Goal: Task Accomplishment & Management: Manage account settings

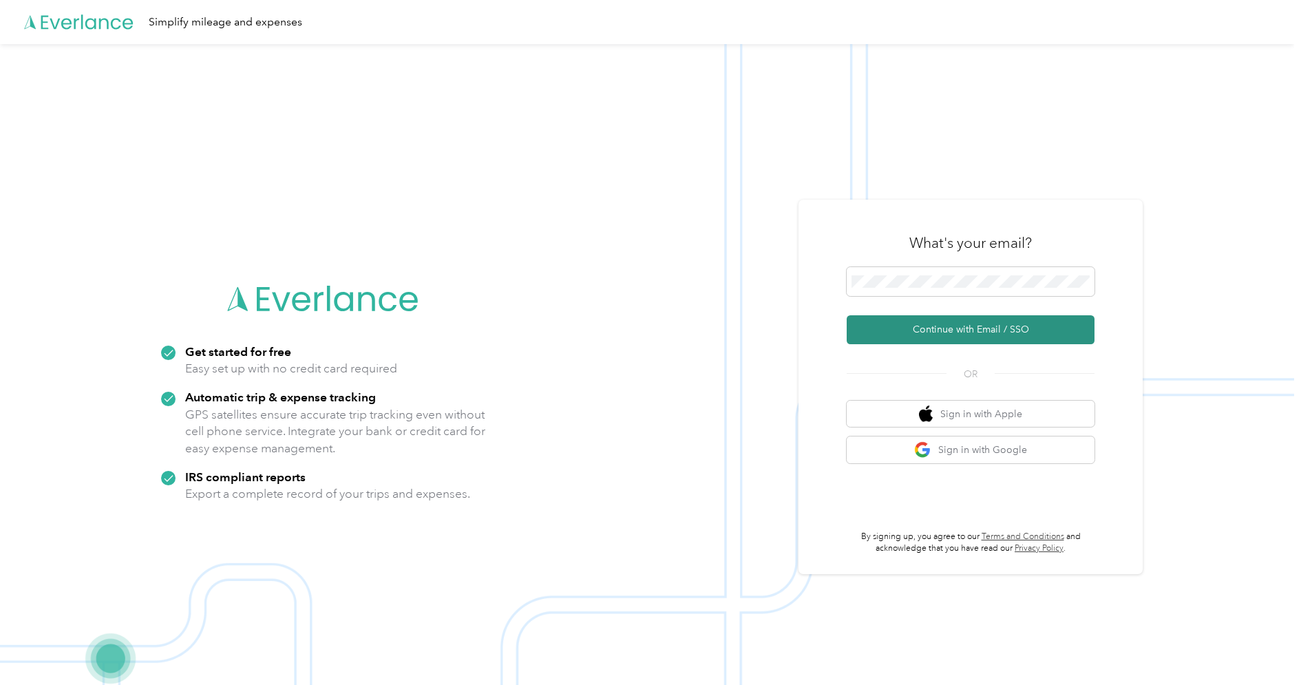
click at [958, 321] on button "Continue with Email / SSO" at bounding box center [970, 329] width 248 height 29
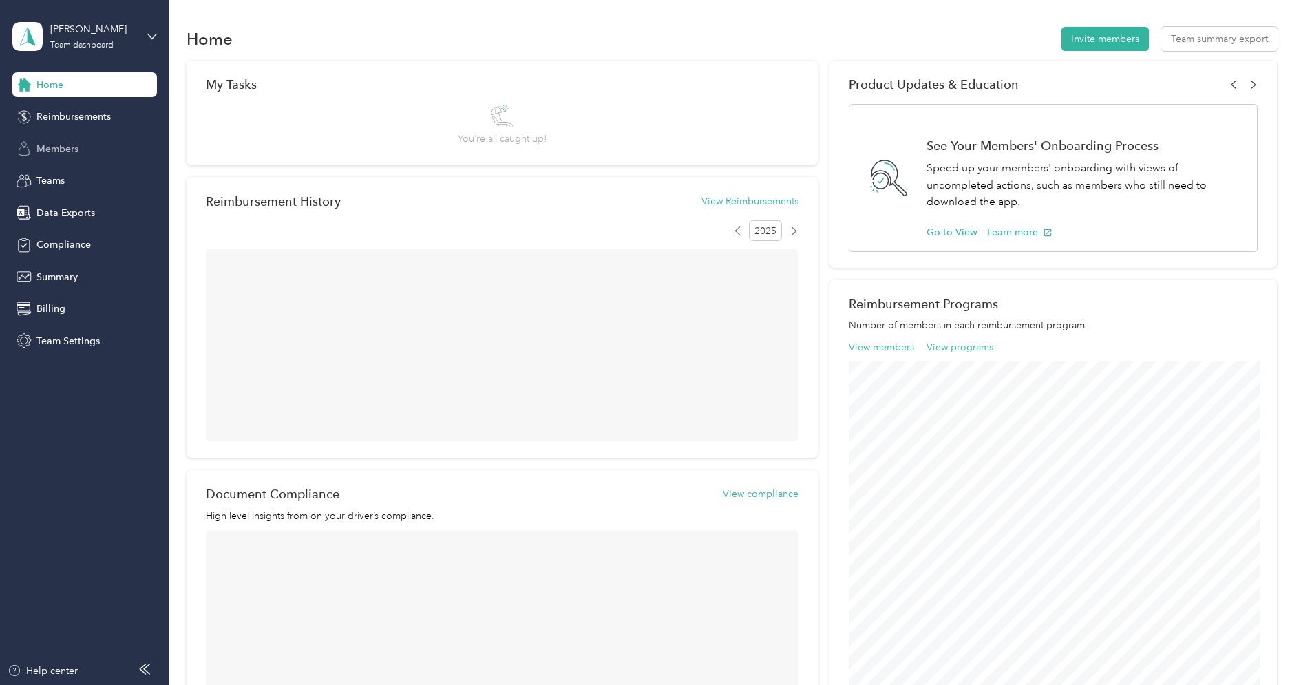
click at [62, 148] on span "Members" at bounding box center [57, 149] width 42 height 14
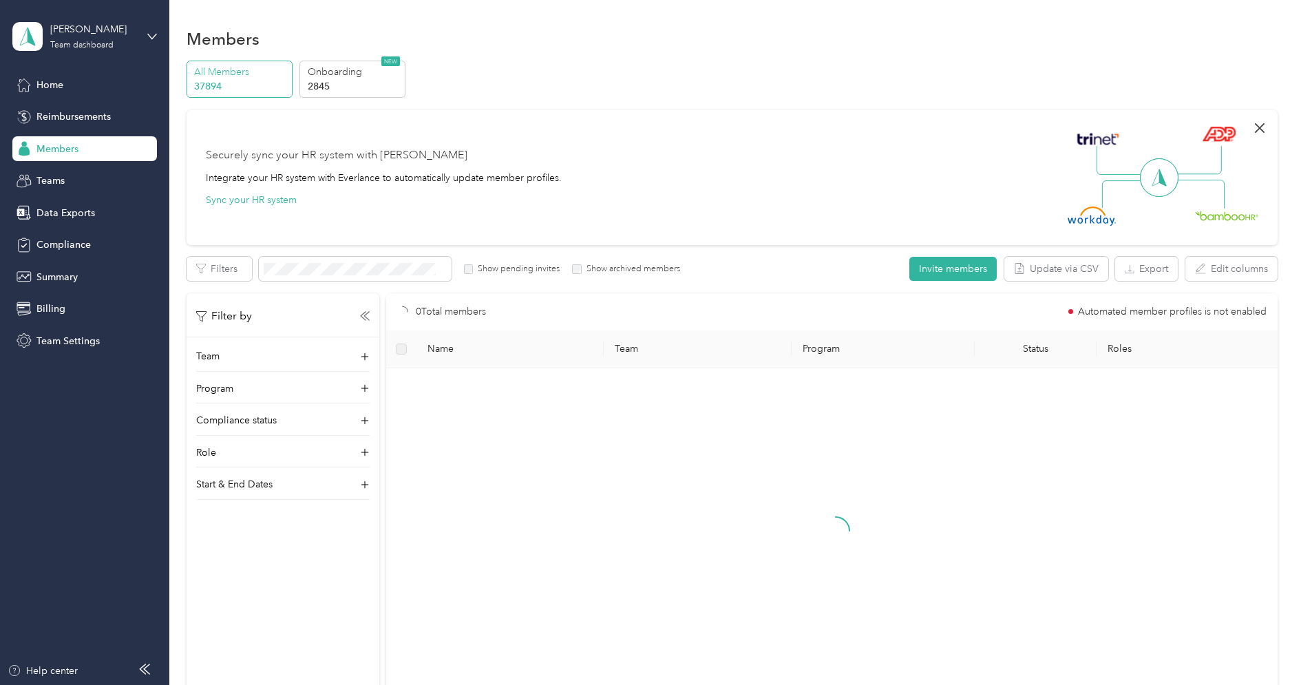
click at [1264, 129] on icon "button" at bounding box center [1259, 128] width 17 height 17
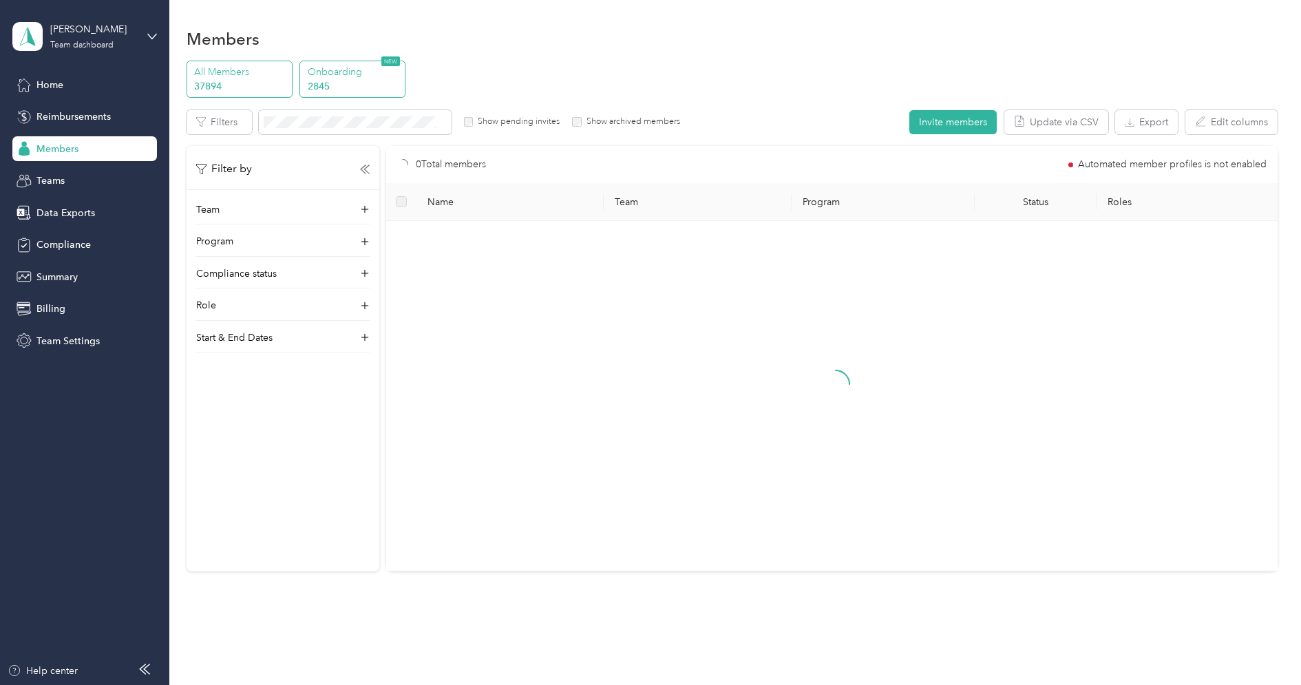
click at [346, 81] on p "2845" at bounding box center [355, 86] width 94 height 14
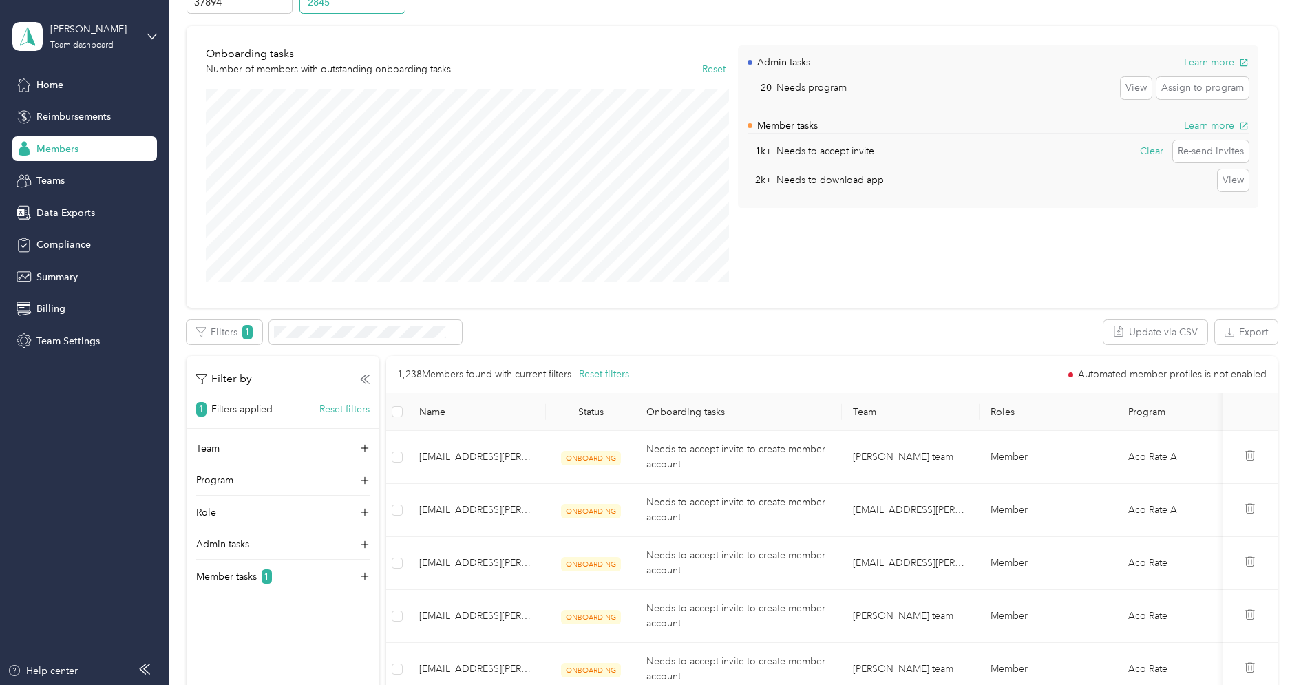
scroll to position [92, 0]
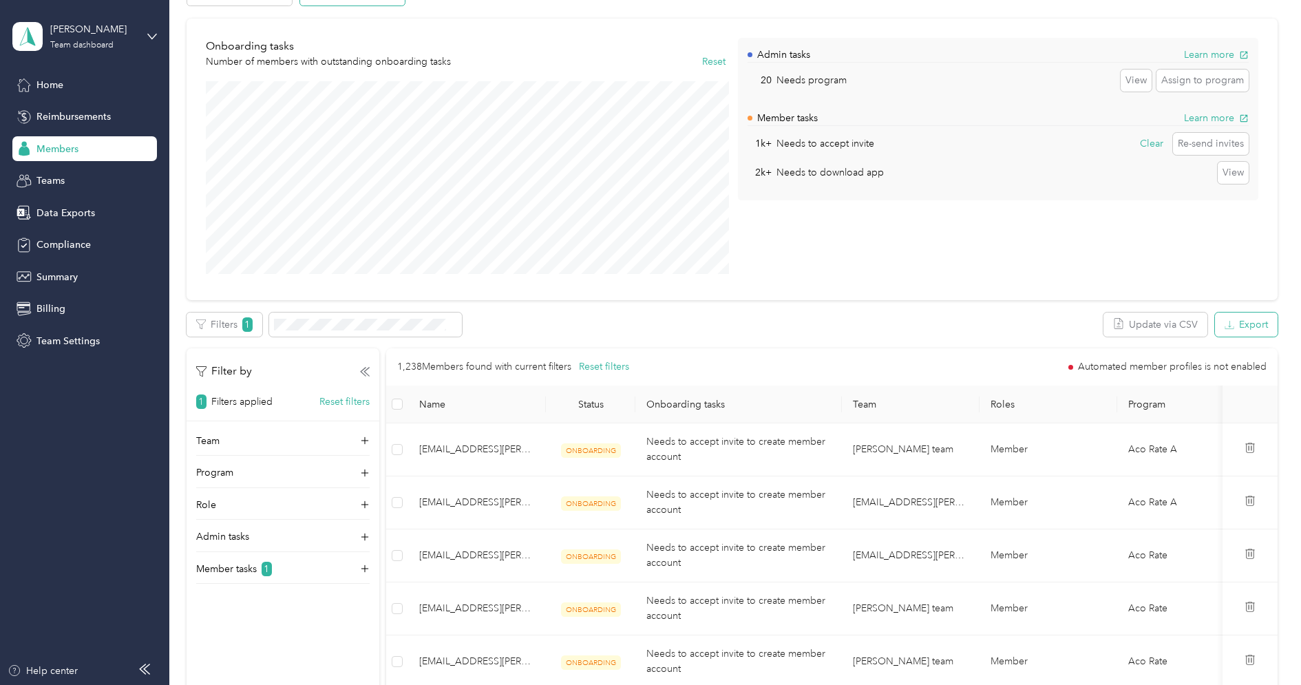
click at [1266, 319] on button "Export" at bounding box center [1246, 324] width 63 height 24
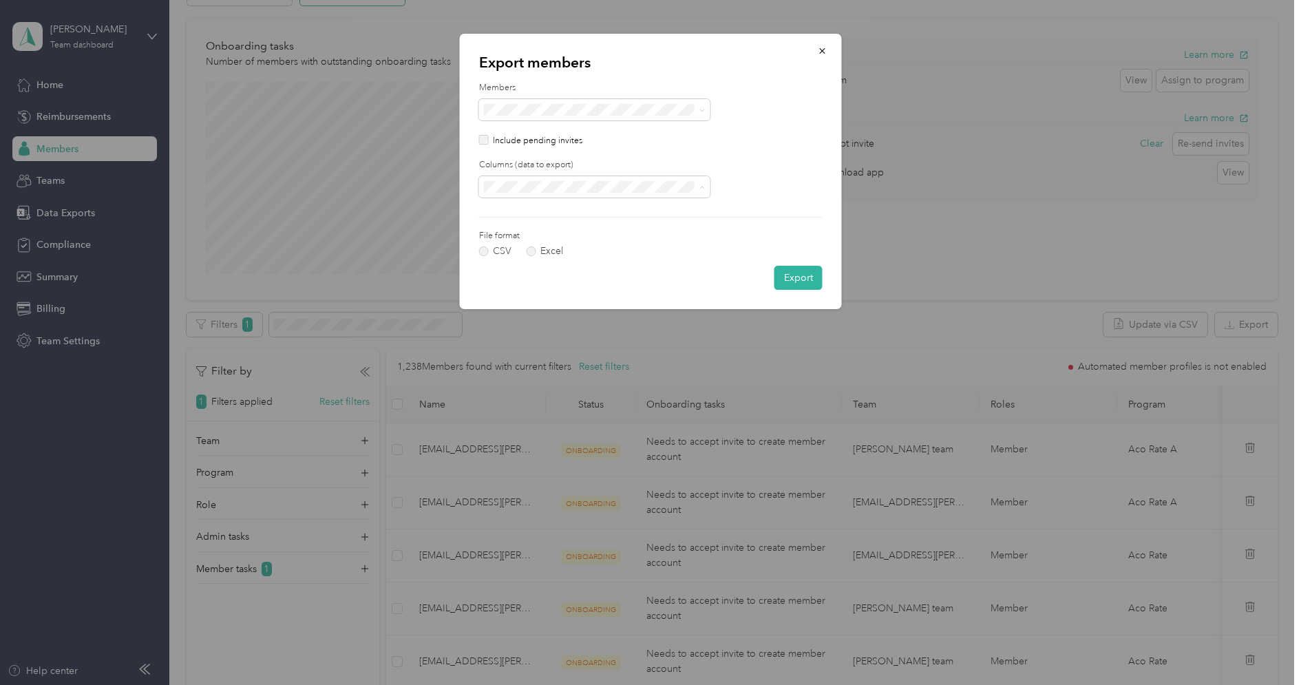
click at [621, 229] on div "All columns" at bounding box center [594, 235] width 212 height 14
click at [794, 281] on button "Export" at bounding box center [798, 278] width 48 height 24
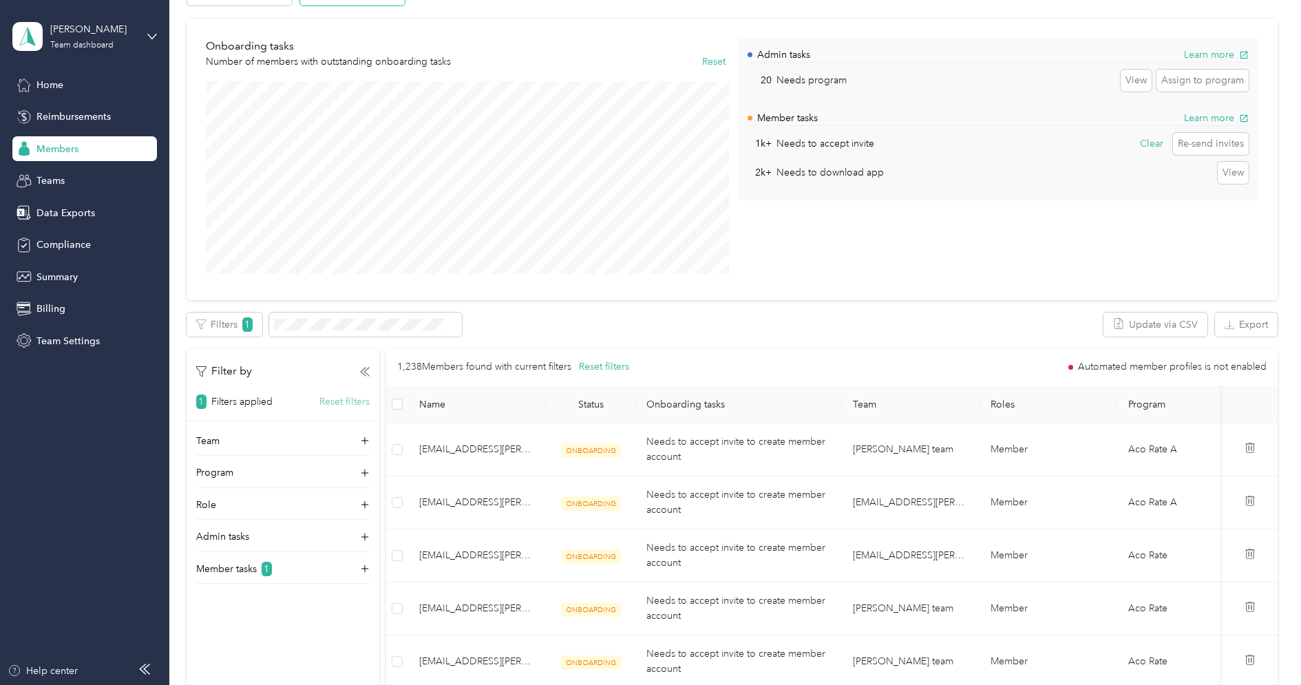
click at [352, 395] on button "Reset filters" at bounding box center [344, 401] width 50 height 14
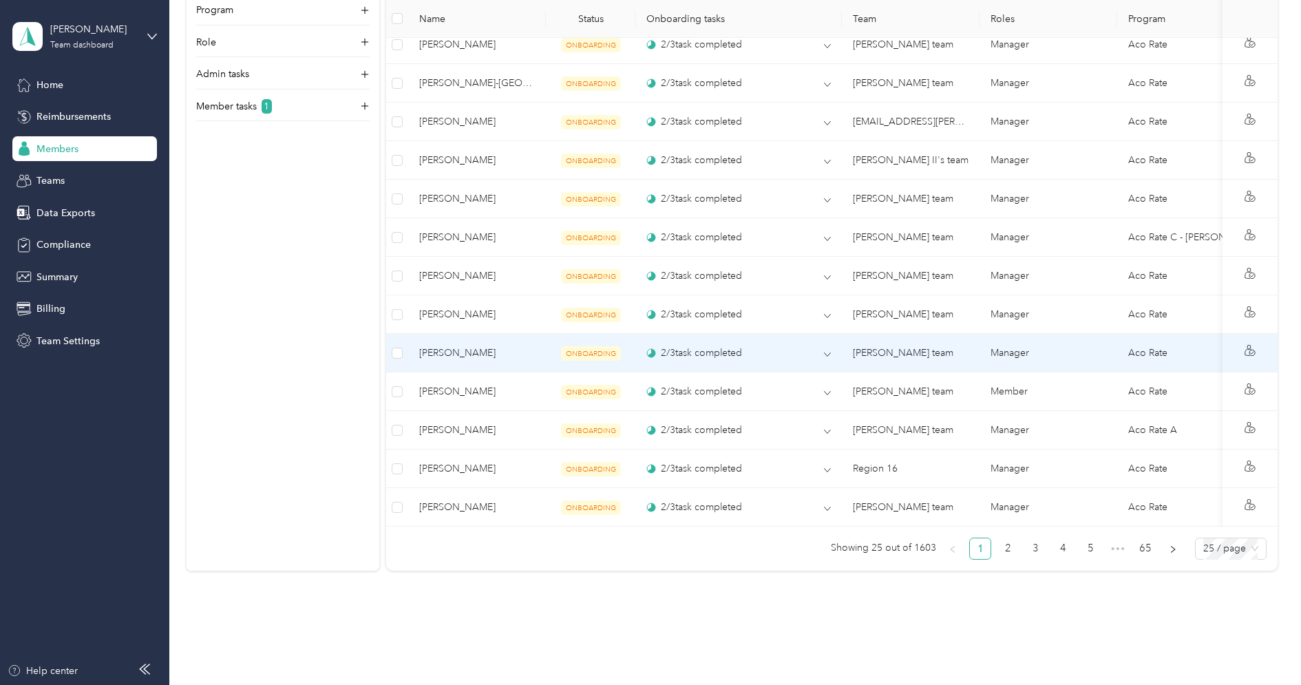
scroll to position [954, 0]
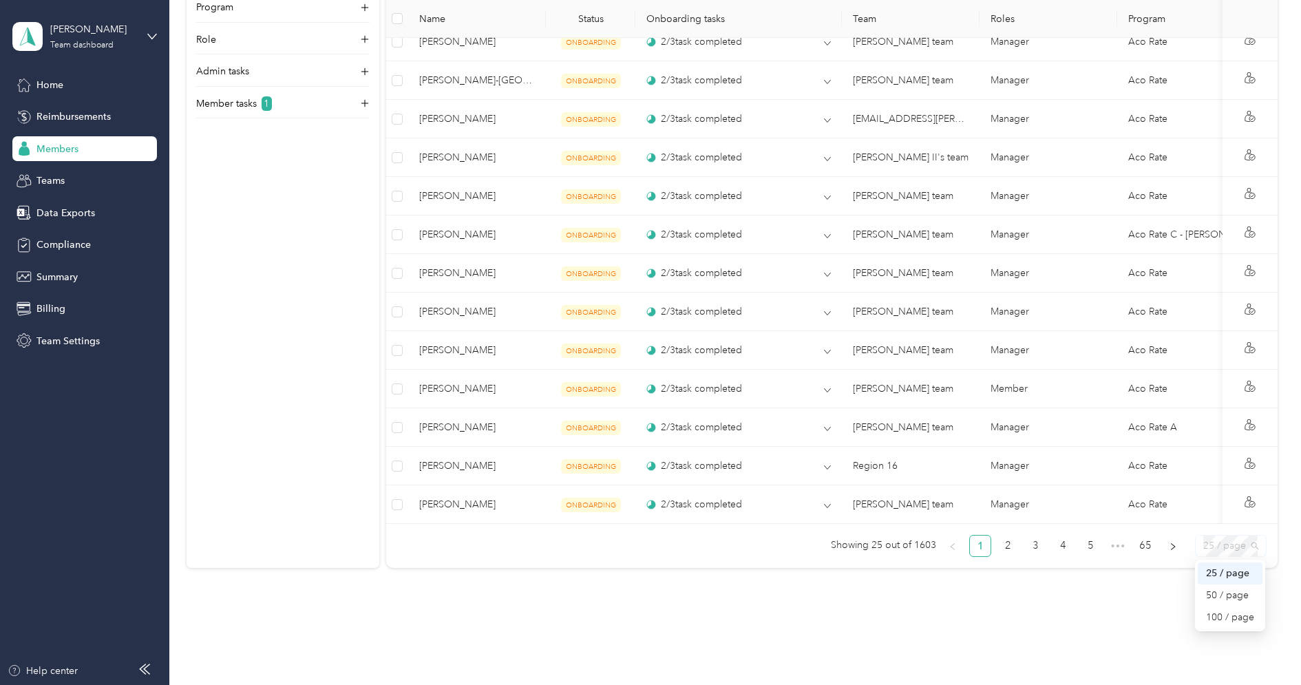
click at [1258, 535] on span "25 / page" at bounding box center [1230, 545] width 55 height 21
click at [1236, 610] on div "100 / page" at bounding box center [1230, 617] width 48 height 15
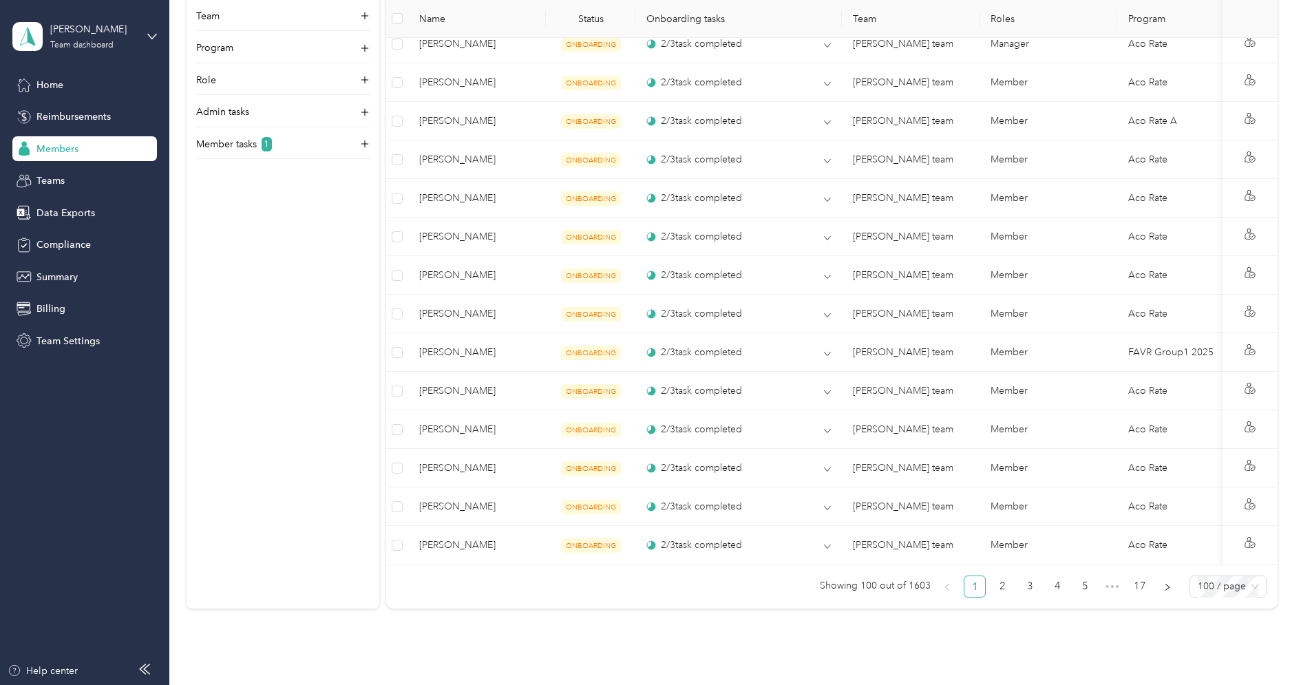
scroll to position [3811, 0]
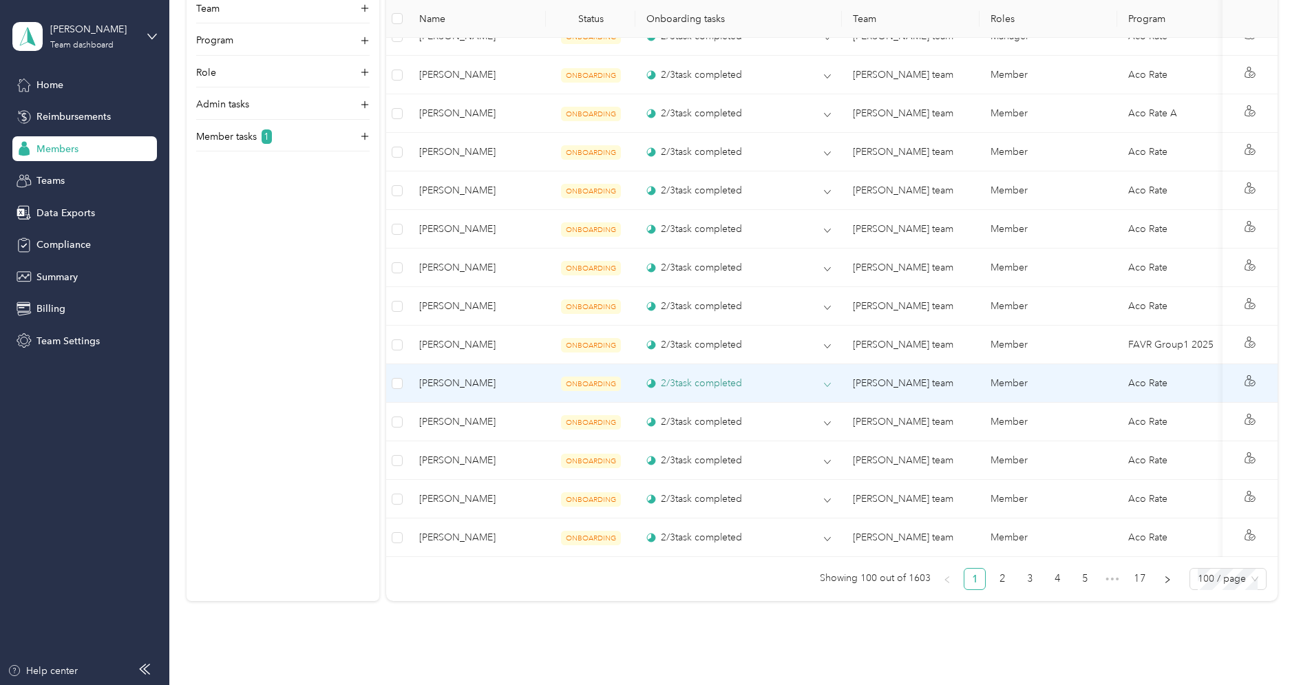
click at [824, 381] on icon at bounding box center [827, 384] width 7 height 7
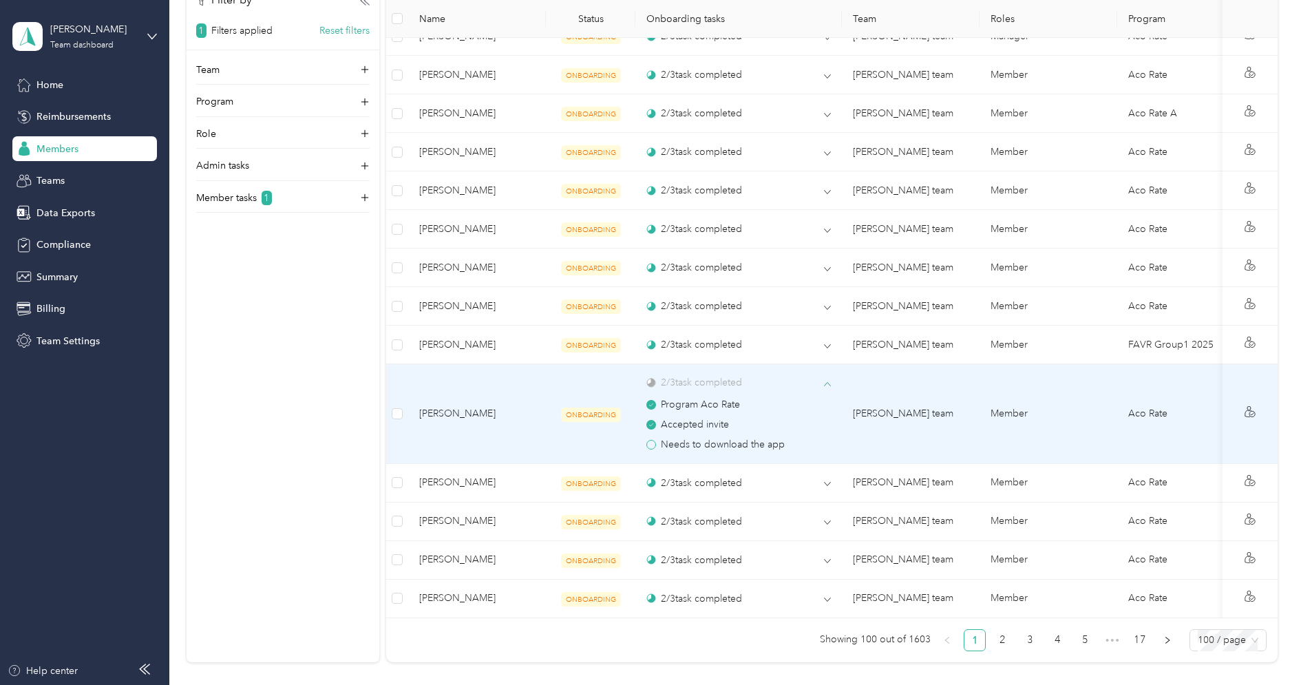
click at [824, 381] on icon at bounding box center [827, 384] width 7 height 7
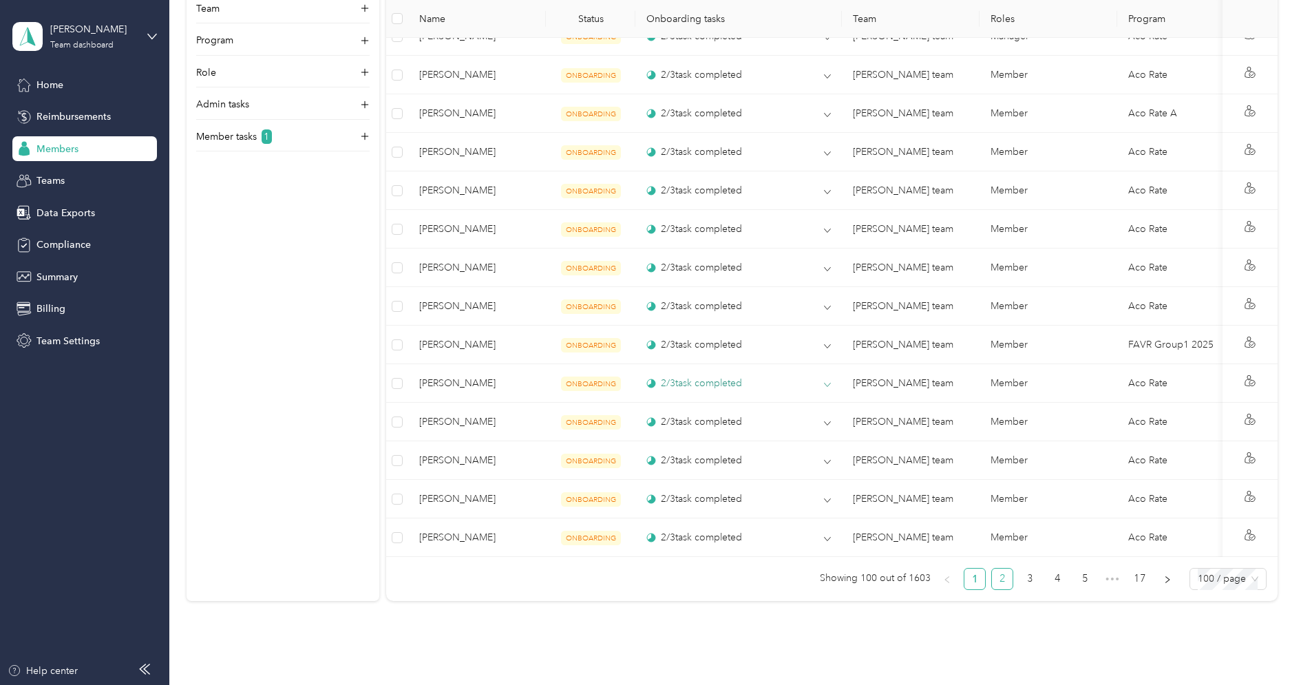
click at [1007, 568] on link "2" at bounding box center [1002, 578] width 21 height 21
click at [1040, 568] on link "3" at bounding box center [1029, 578] width 21 height 21
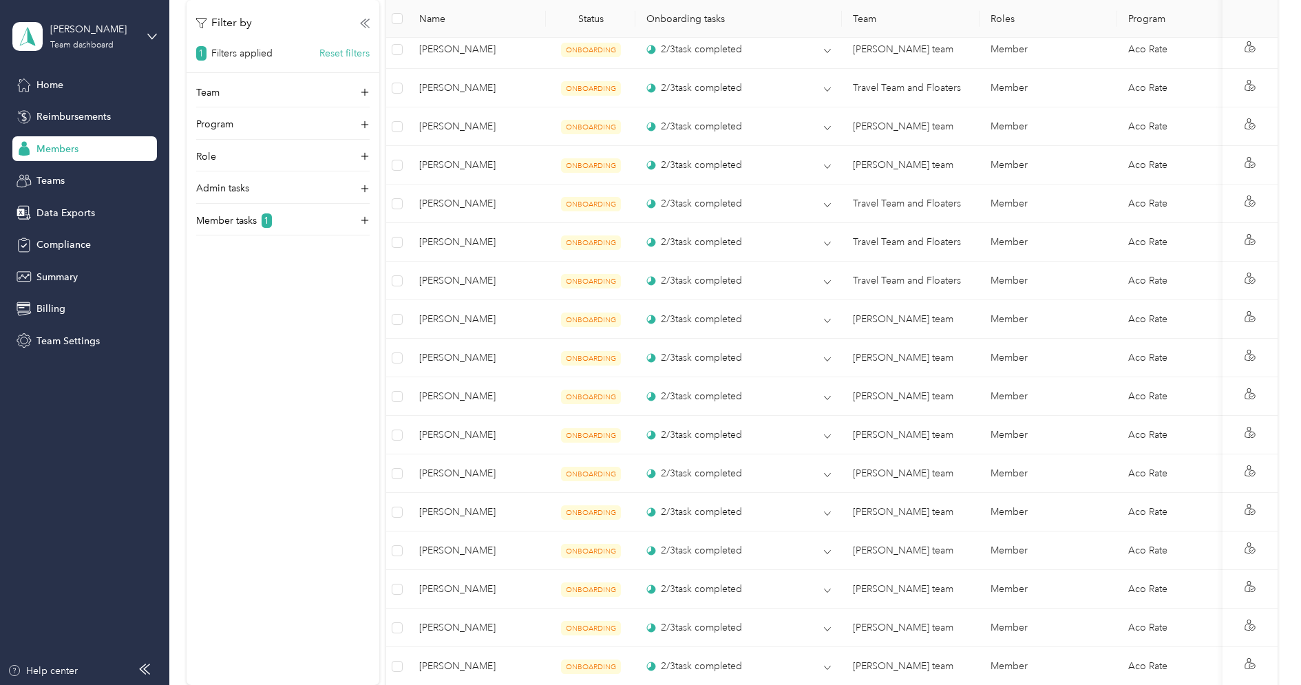
scroll to position [3811, 0]
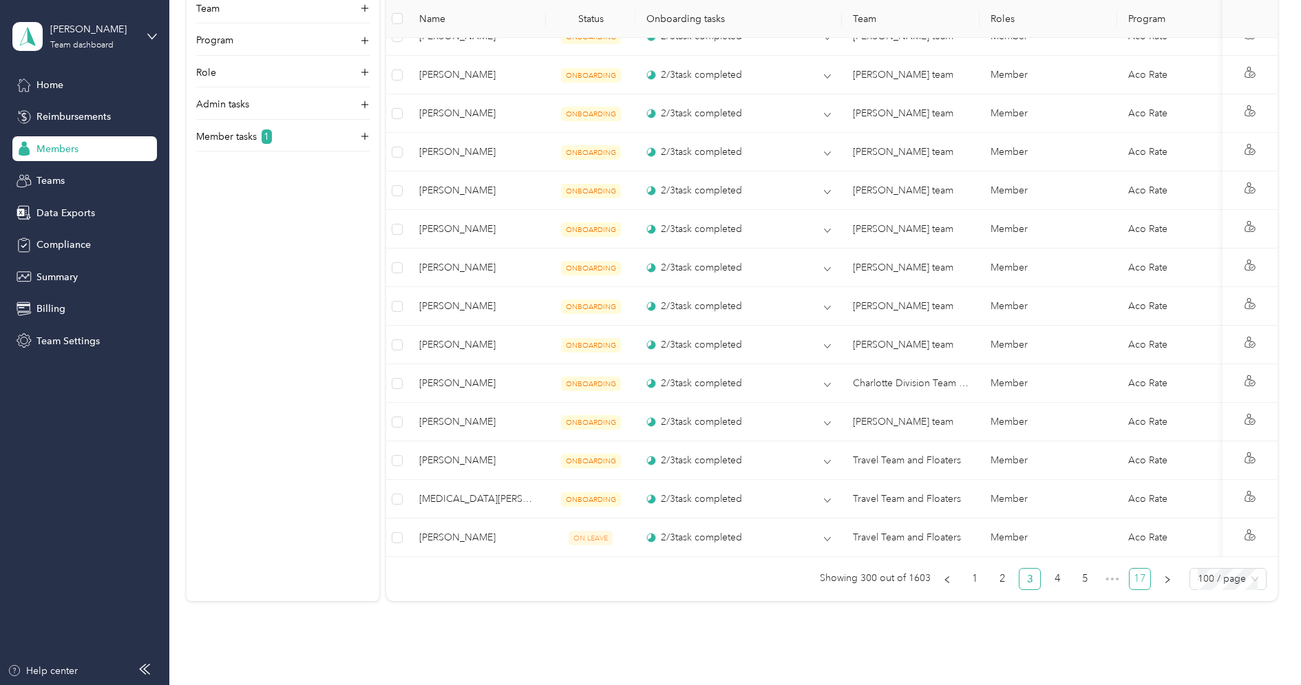
click at [1140, 568] on link "17" at bounding box center [1139, 578] width 21 height 21
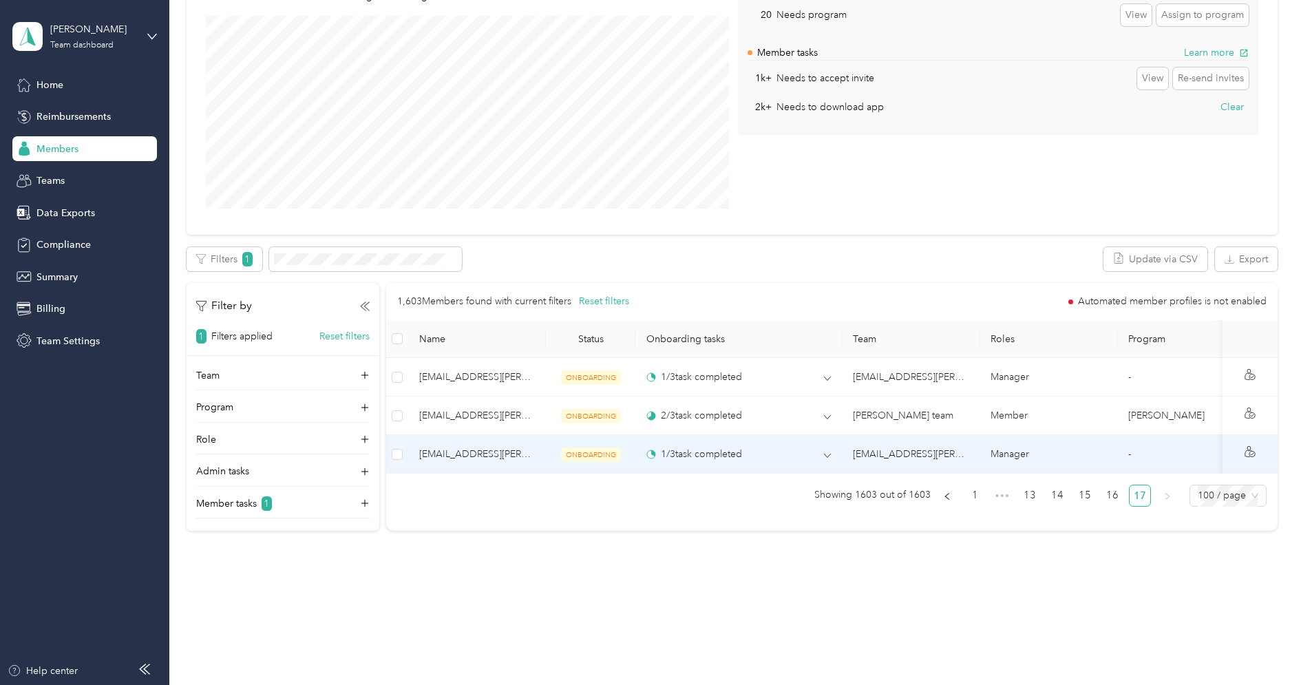
scroll to position [155, 0]
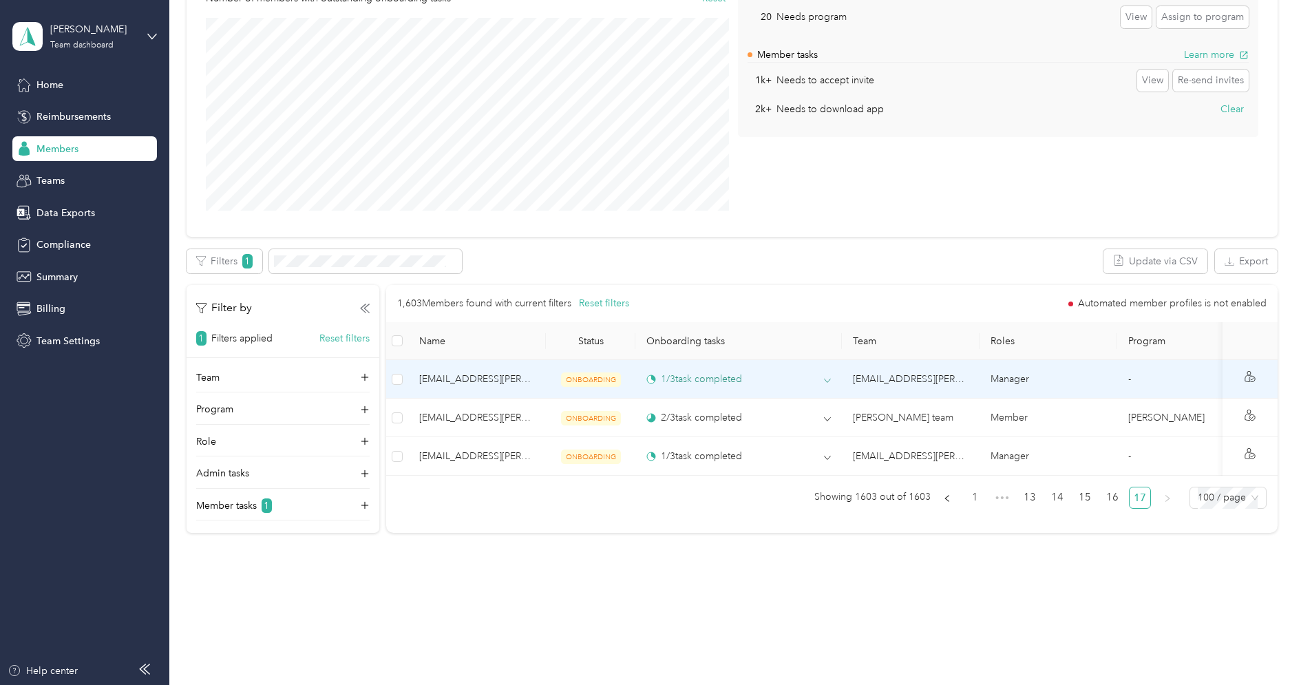
click at [764, 383] on div "1 / 3 task completed" at bounding box center [738, 379] width 184 height 14
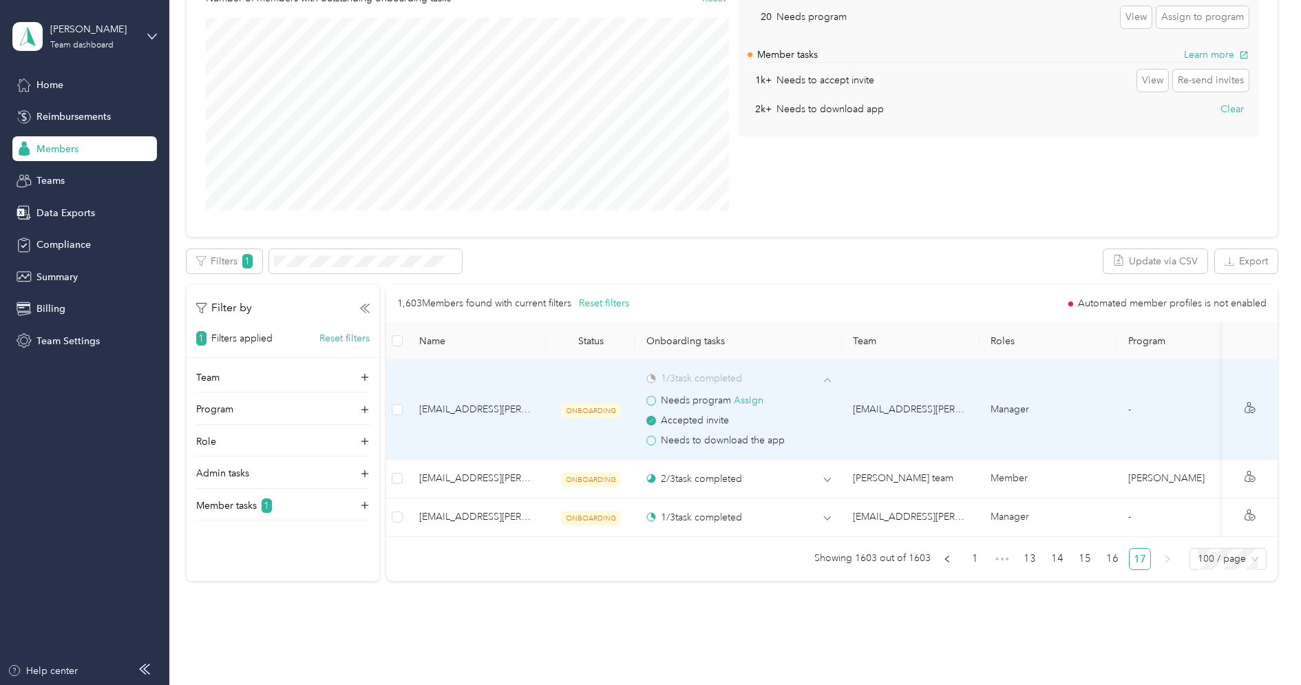
click at [764, 382] on div "1 / 3 task completed" at bounding box center [738, 378] width 184 height 14
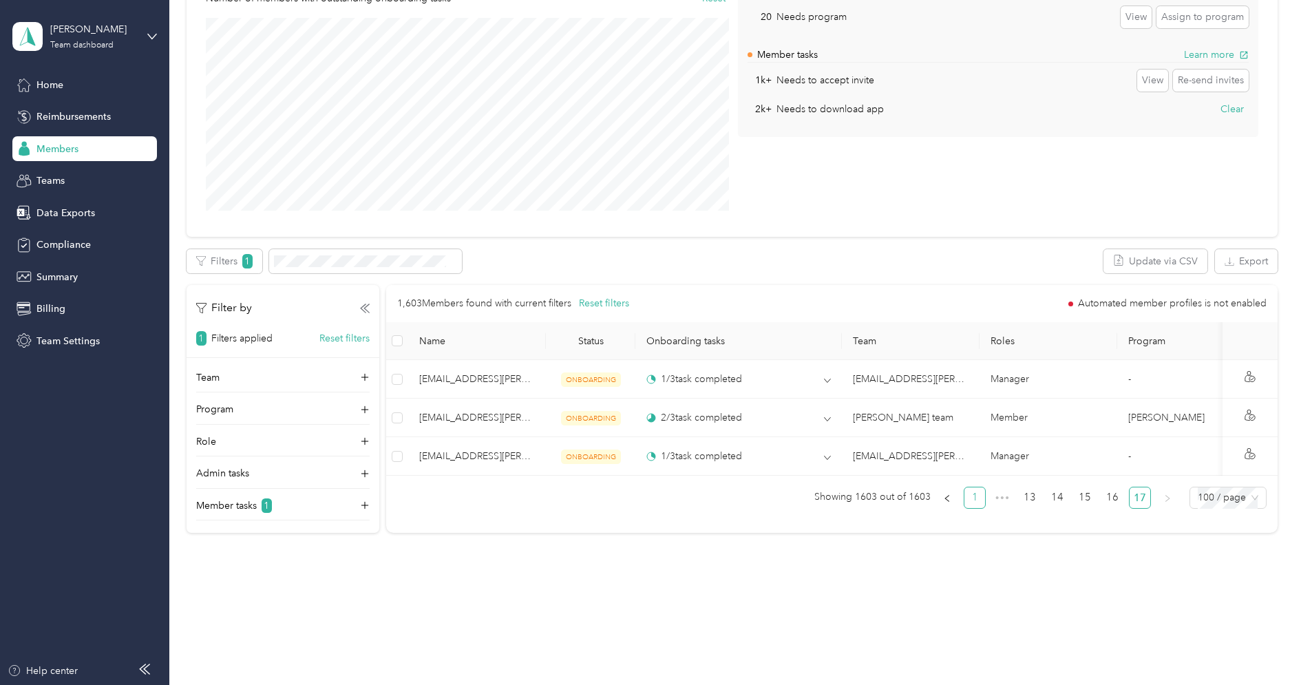
click at [985, 503] on link "1" at bounding box center [974, 497] width 21 height 21
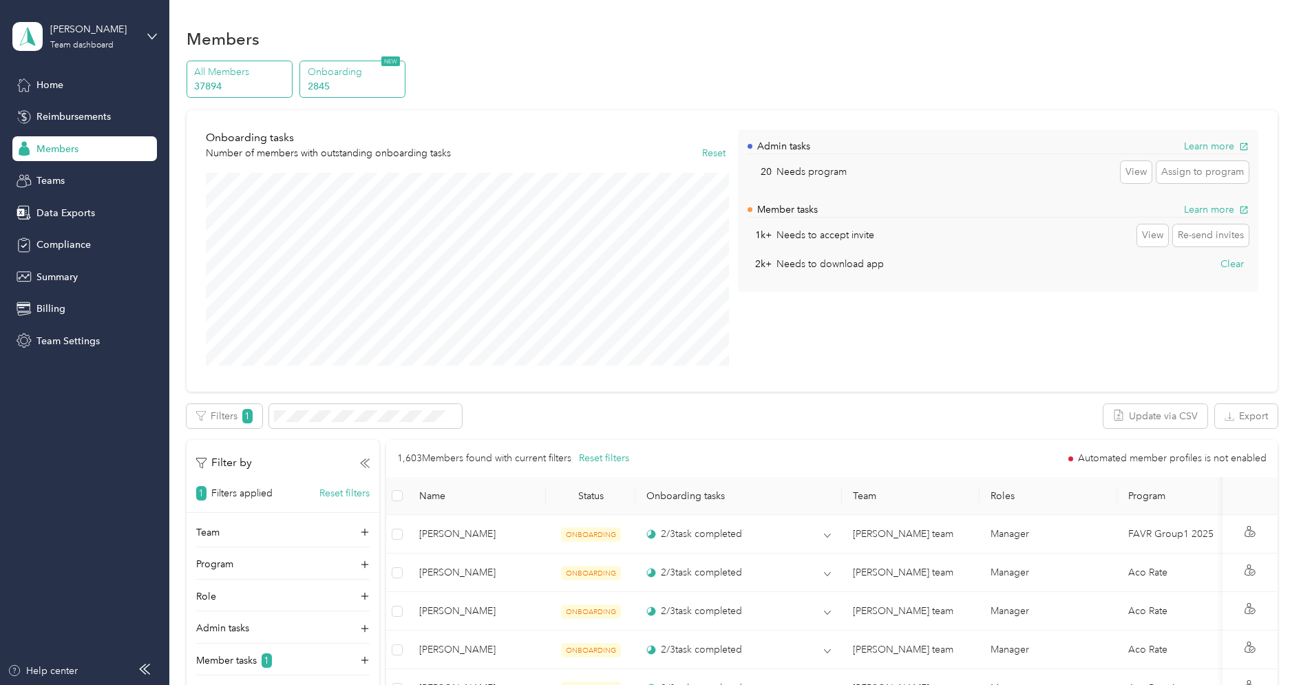
click at [249, 77] on p "All Members" at bounding box center [241, 72] width 94 height 14
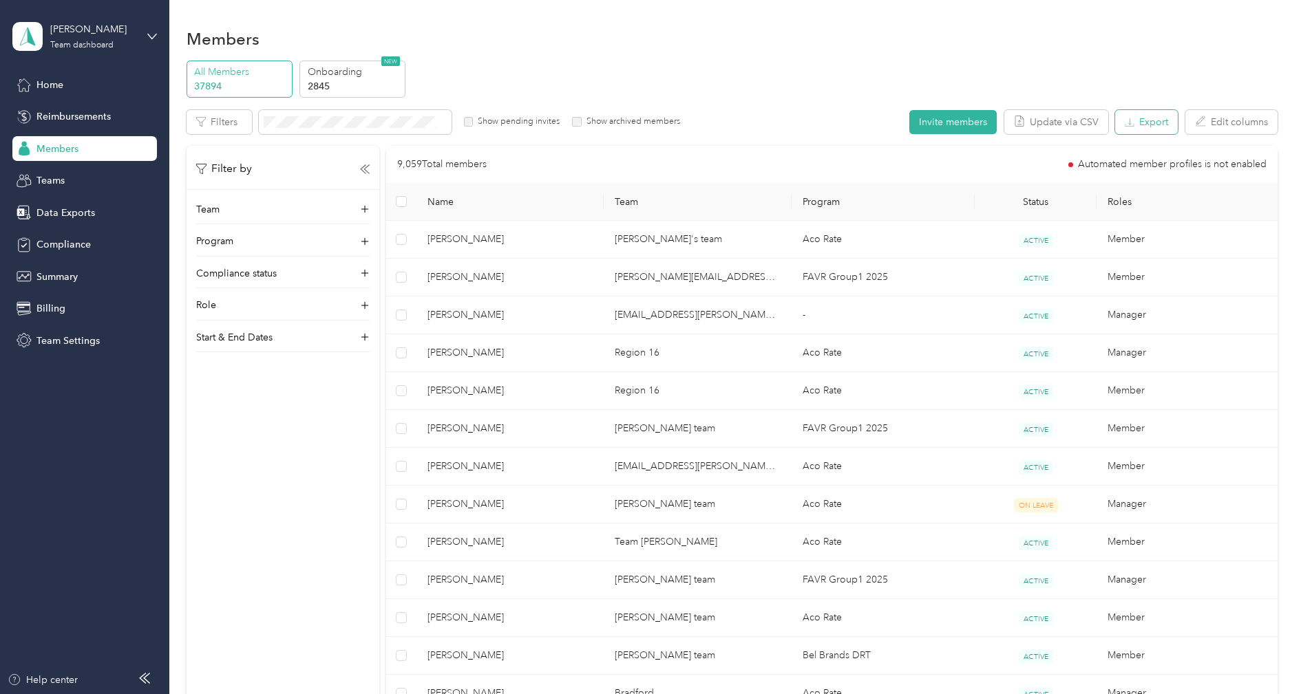
click at [1144, 120] on button "Export" at bounding box center [1146, 122] width 63 height 24
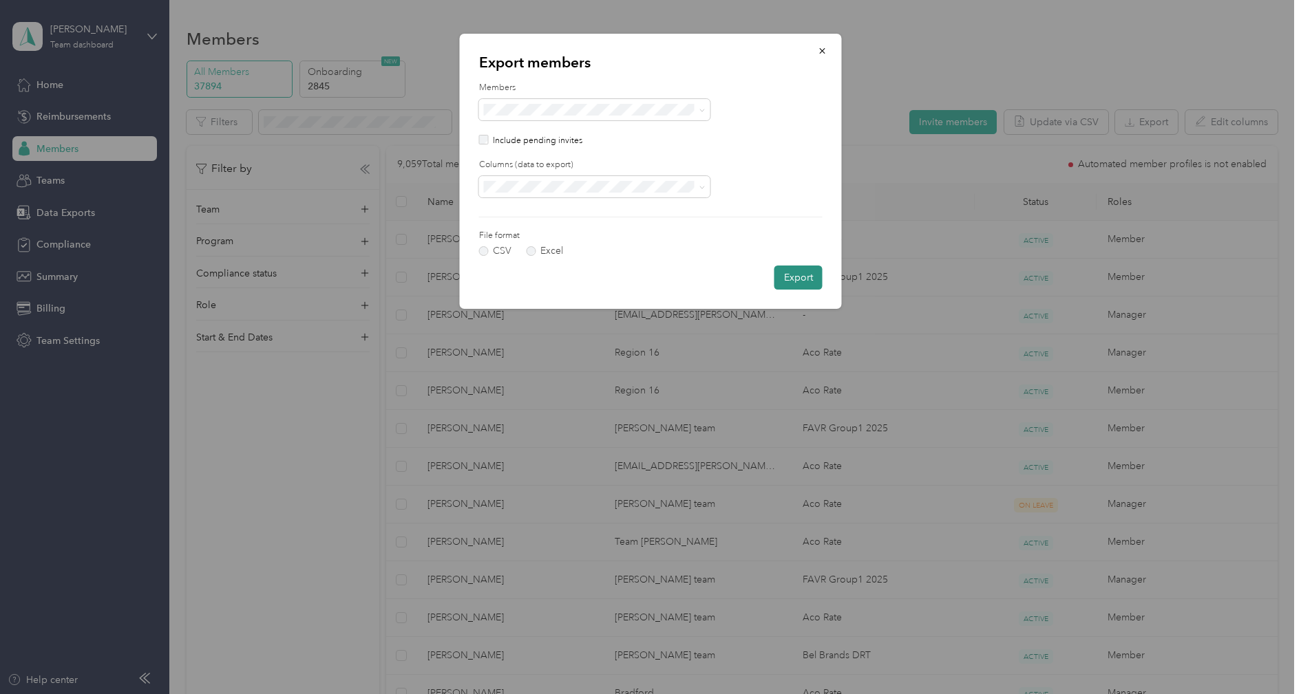
click at [794, 268] on button "Export" at bounding box center [798, 278] width 48 height 24
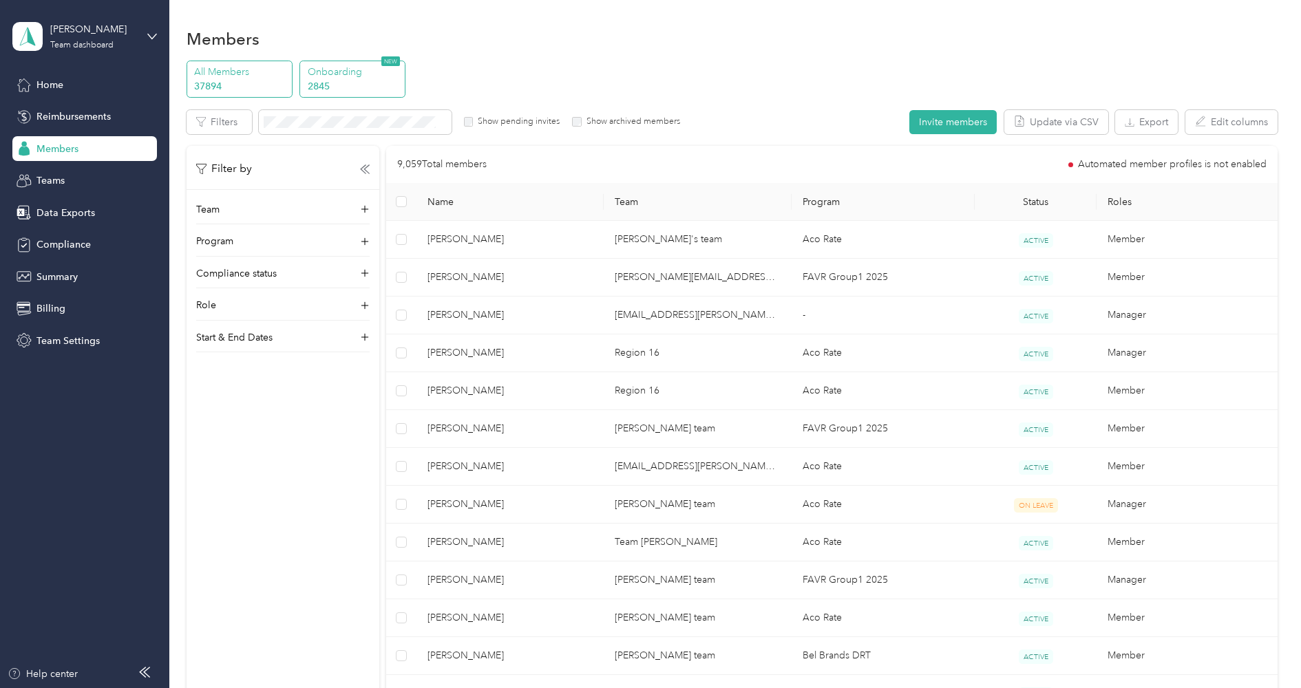
click at [328, 86] on p "2845" at bounding box center [355, 86] width 94 height 14
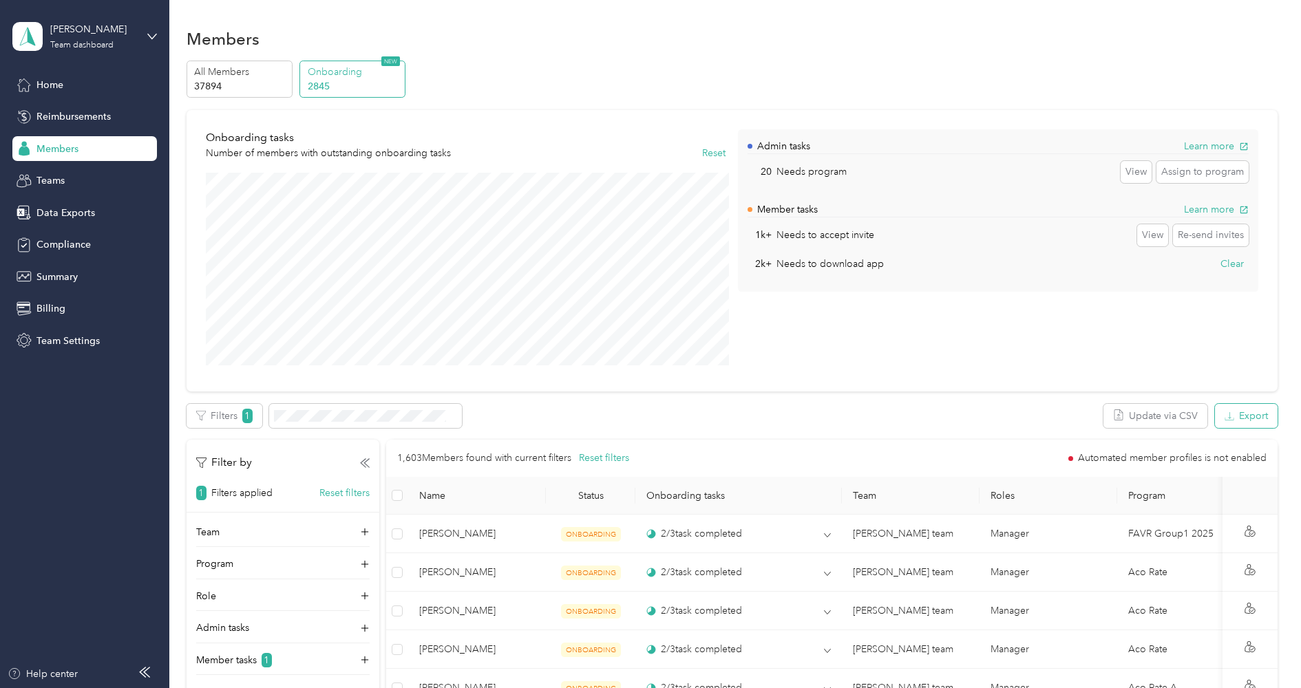
click at [1243, 417] on button "Export" at bounding box center [1246, 416] width 63 height 24
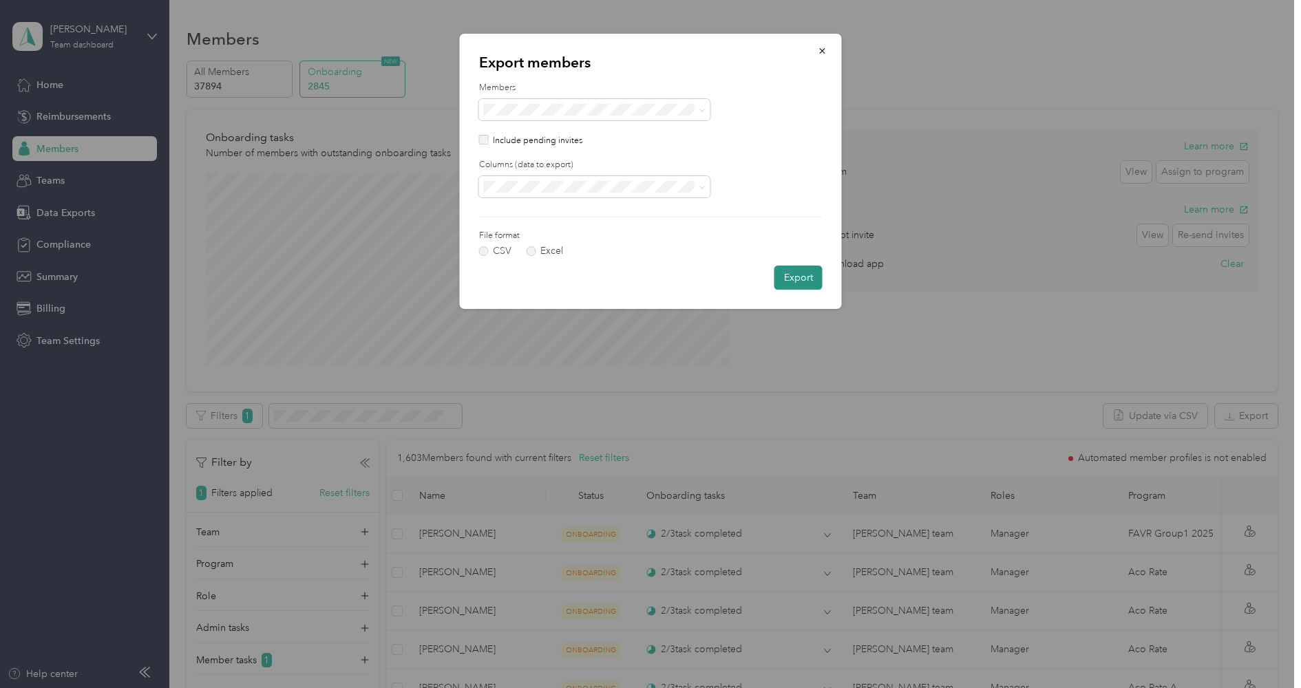
click at [796, 273] on button "Export" at bounding box center [798, 278] width 48 height 24
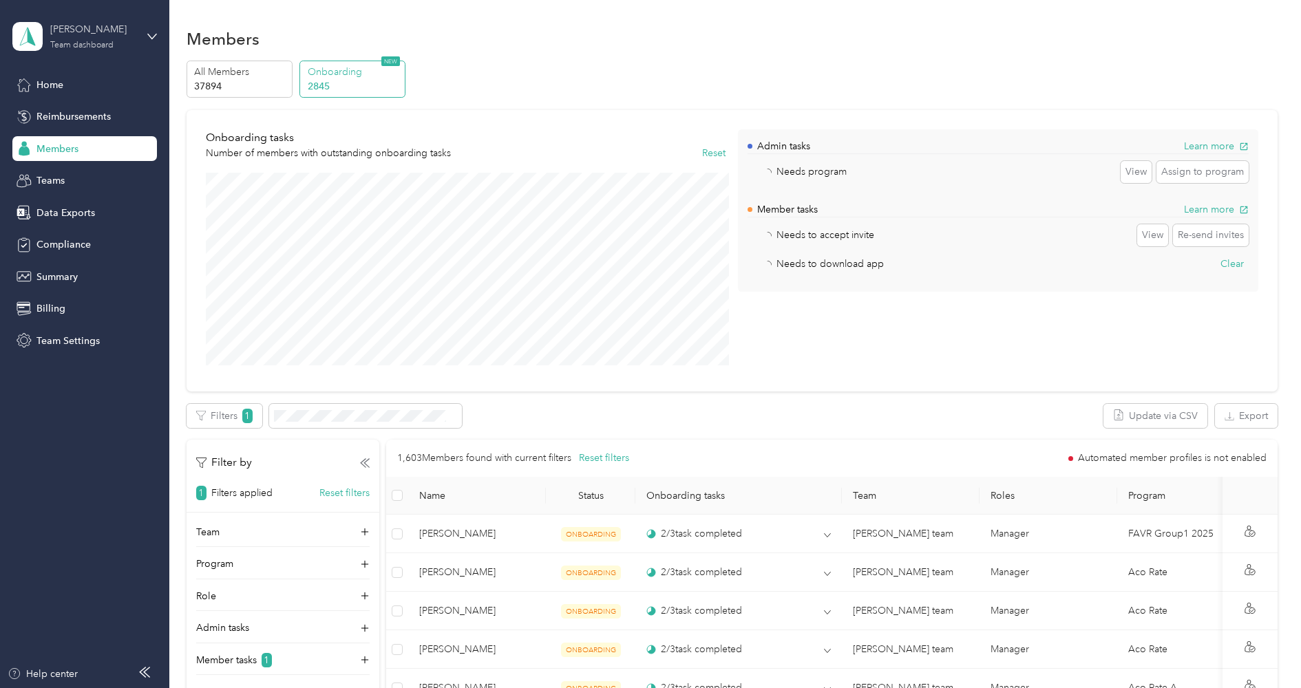
click at [59, 43] on div "Team dashboard" at bounding box center [81, 45] width 63 height 8
click at [72, 170] on div "Log out" at bounding box center [51, 176] width 53 height 14
